Goal: Transaction & Acquisition: Download file/media

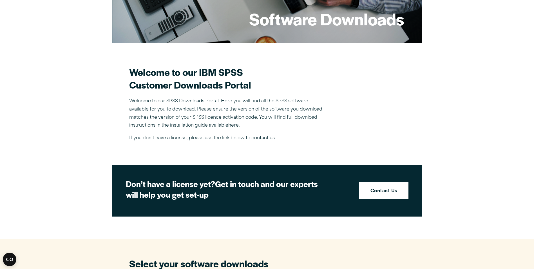
click at [235, 123] on link "here" at bounding box center [233, 125] width 10 height 5
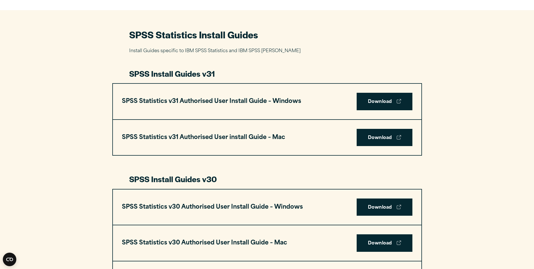
scroll to position [366, 0]
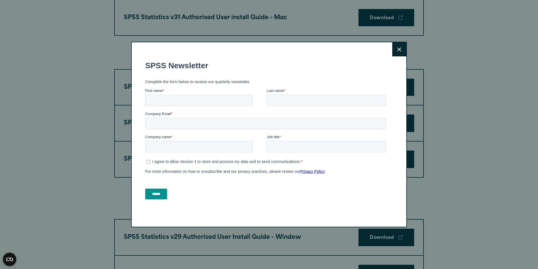
click at [394, 52] on button "Close" at bounding box center [399, 49] width 14 height 14
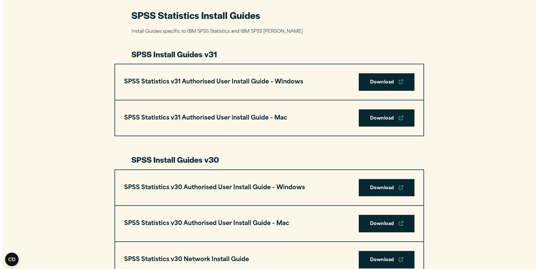
scroll to position [253, 0]
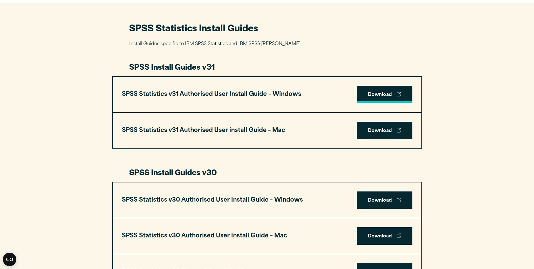
click at [378, 90] on link "Download" at bounding box center [385, 94] width 56 height 17
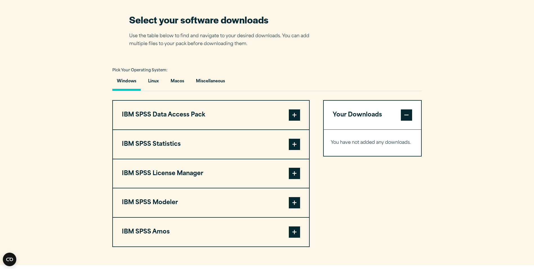
scroll to position [366, 0]
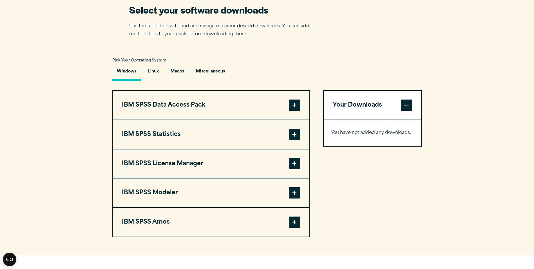
click at [294, 193] on span at bounding box center [294, 192] width 11 height 11
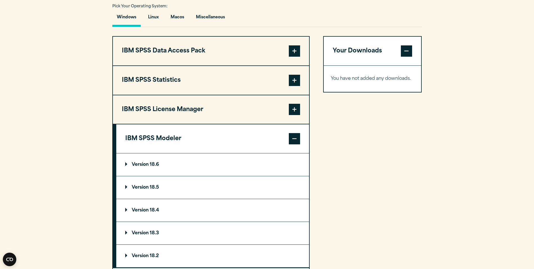
scroll to position [422, 0]
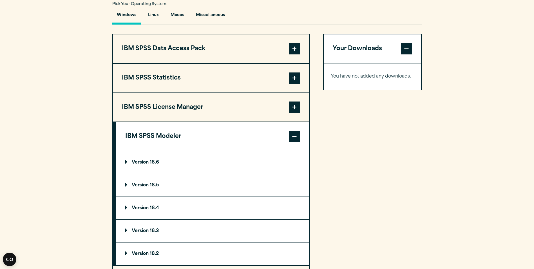
click at [169, 166] on summary "Version 18.6" at bounding box center [212, 162] width 193 height 23
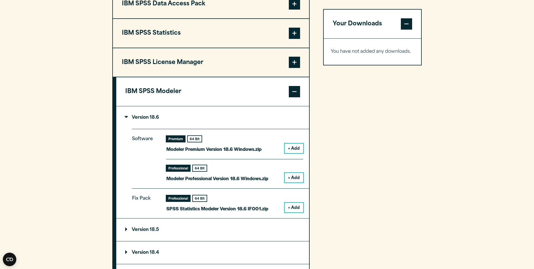
scroll to position [479, 0]
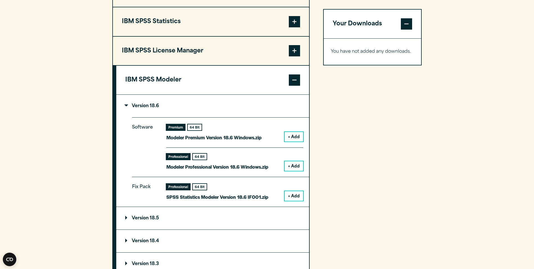
click at [294, 139] on button "+ Add" at bounding box center [294, 137] width 19 height 10
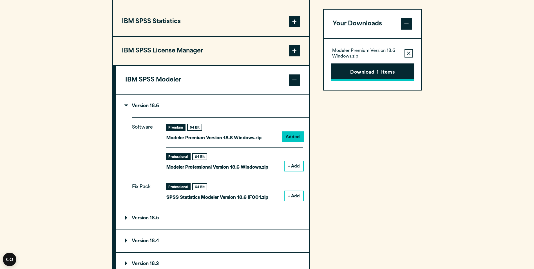
click at [353, 70] on button "Download 1 Items" at bounding box center [373, 71] width 84 height 17
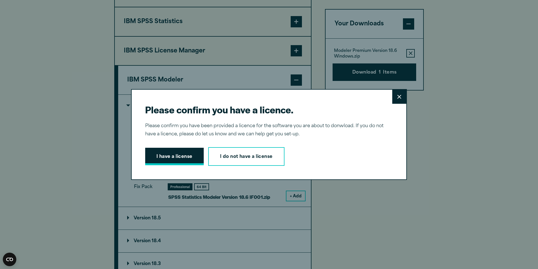
click at [180, 159] on button "I have a license" at bounding box center [174, 156] width 59 height 17
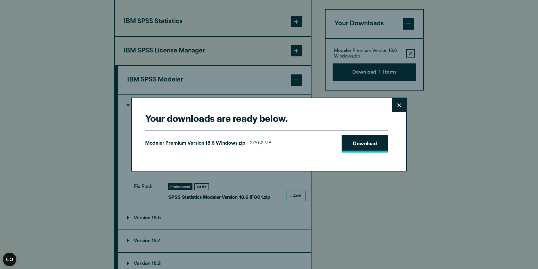
click at [355, 140] on link "Download" at bounding box center [365, 143] width 47 height 17
click at [467, 109] on div "Your downloads are ready below. Close Modeler Premium Version 18.6 Windows.zip …" at bounding box center [269, 134] width 538 height 269
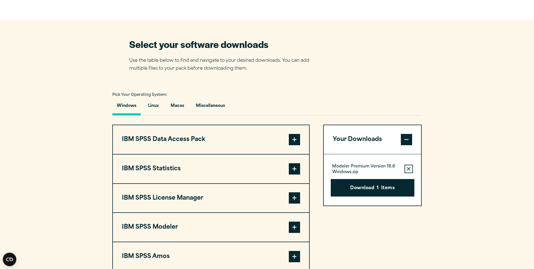
scroll to position [366, 0]
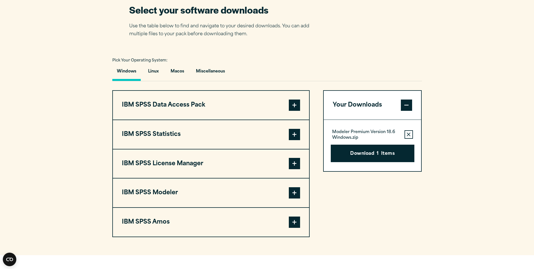
click at [298, 194] on span at bounding box center [294, 192] width 11 height 11
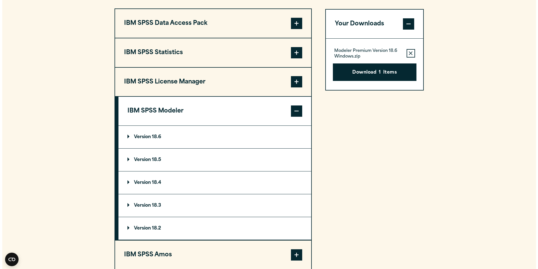
scroll to position [450, 0]
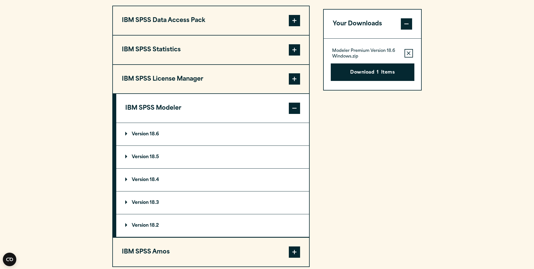
click at [214, 132] on summary "Version 18.6" at bounding box center [212, 134] width 193 height 23
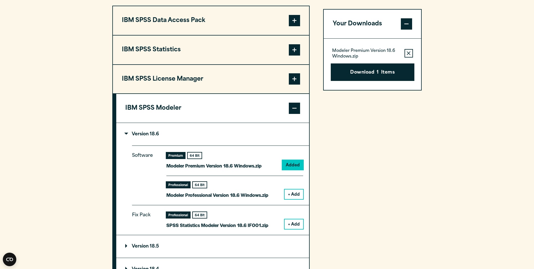
click at [300, 191] on button "+ Add" at bounding box center [294, 194] width 19 height 10
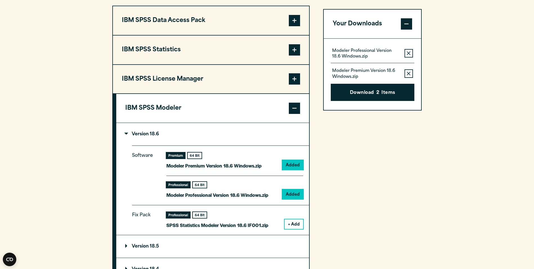
click at [409, 73] on icon "button" at bounding box center [409, 74] width 4 height 4
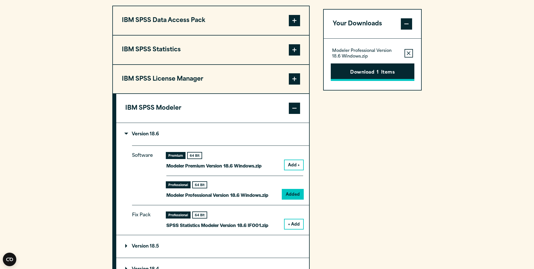
click at [387, 71] on button "Download 1 Items" at bounding box center [373, 71] width 84 height 17
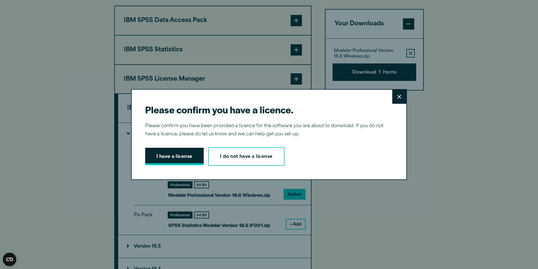
click at [169, 151] on button "I have a license" at bounding box center [174, 156] width 59 height 17
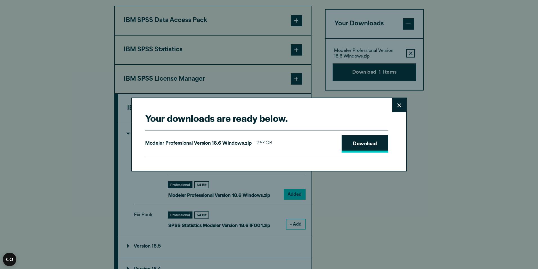
click at [373, 144] on link "Download" at bounding box center [365, 143] width 47 height 17
